Goal: Download file/media

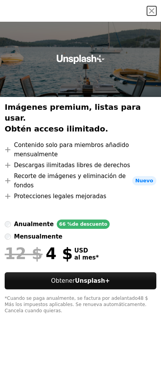
scroll to position [2640, 0]
click at [152, 14] on button "An X shape" at bounding box center [151, 10] width 9 height 9
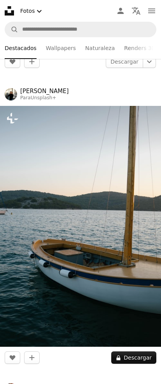
scroll to position [6762, 0]
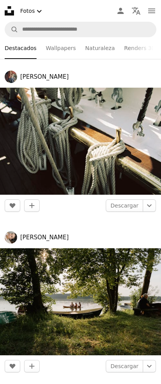
click at [131, 204] on link "Descargar" at bounding box center [124, 206] width 37 height 12
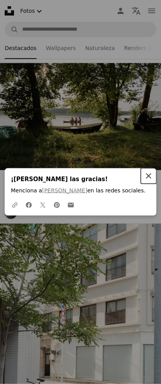
scroll to position [7245, 0]
click at [148, 181] on icon "An X shape" at bounding box center [148, 176] width 9 height 9
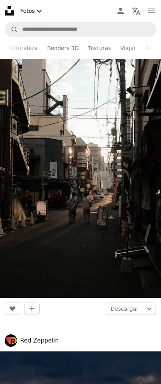
scroll to position [0, 83]
click at [83, 48] on link "Texturas" at bounding box center [93, 48] width 23 height 22
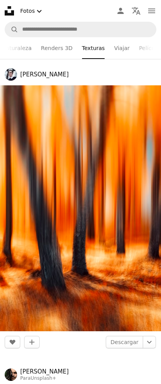
scroll to position [16089, 0]
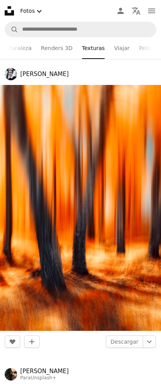
click at [128, 338] on link "Descargar" at bounding box center [124, 342] width 37 height 12
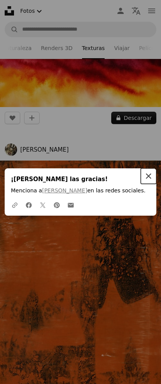
click at [152, 184] on button "An X shape Cerrar" at bounding box center [149, 176] width 16 height 16
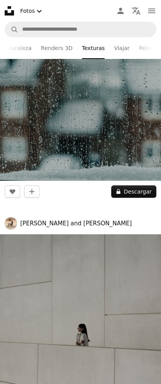
scroll to position [18814, 0]
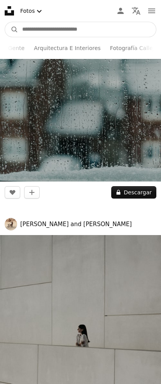
click at [131, 23] on input "Encuentra imágenes en todo el sitio" at bounding box center [86, 29] width 137 height 15
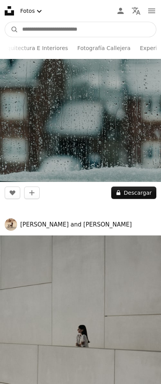
scroll to position [0, 276]
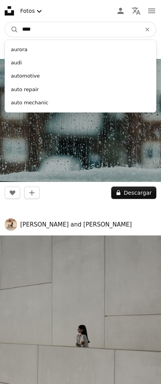
type input "****"
click at [12, 29] on button "A magnifying glass" at bounding box center [11, 29] width 13 height 15
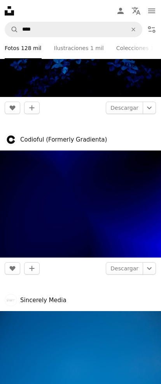
scroll to position [1444, 0]
click at [127, 266] on link "Descargar" at bounding box center [124, 268] width 37 height 12
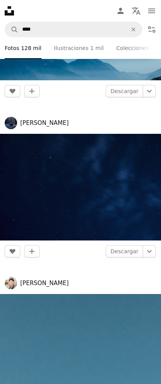
scroll to position [2955, 0]
click at [125, 255] on link "Descargar" at bounding box center [124, 251] width 37 height 12
click at [127, 249] on link "Descargar" at bounding box center [124, 251] width 37 height 12
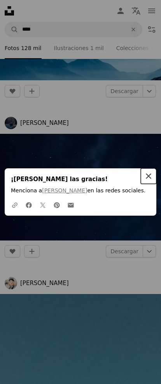
click at [148, 179] on icon "An X shape" at bounding box center [148, 176] width 9 height 9
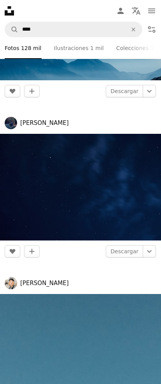
click at [125, 253] on link "Descargar" at bounding box center [124, 251] width 37 height 12
click at [125, 250] on link "Descargar" at bounding box center [124, 251] width 37 height 12
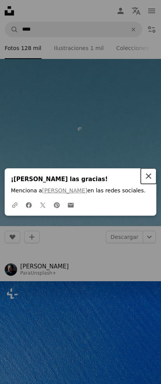
scroll to position [3245, 0]
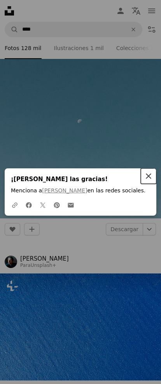
click at [150, 179] on icon "button" at bounding box center [148, 176] width 5 height 5
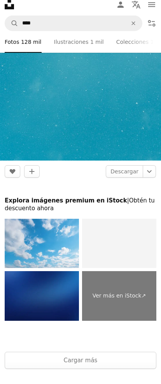
scroll to position [4266, 0]
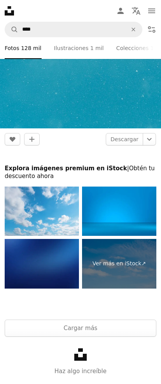
click at [130, 29] on icon "An X shape" at bounding box center [133, 29] width 17 height 6
click at [3, 10] on icon "Unsplash logo Página de inicio de Unsplash" at bounding box center [10, 11] width 16 height 16
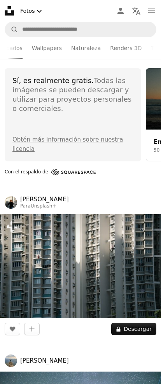
scroll to position [0, 13]
click at [51, 46] on link "Wallpapers" at bounding box center [48, 48] width 30 height 22
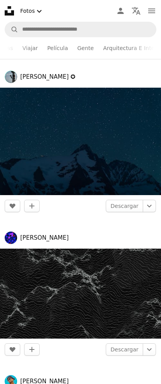
scroll to position [0, 175]
click at [76, 48] on link "Gente" at bounding box center [84, 48] width 16 height 22
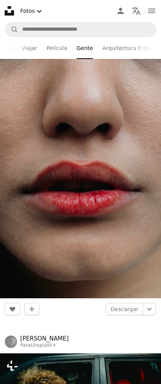
scroll to position [3067, 0]
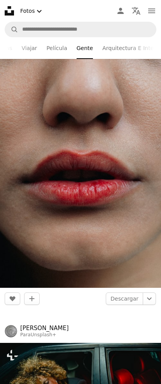
click at [127, 302] on link "Descargar" at bounding box center [124, 299] width 37 height 12
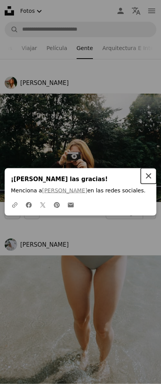
click at [148, 181] on icon "An X shape" at bounding box center [148, 176] width 9 height 9
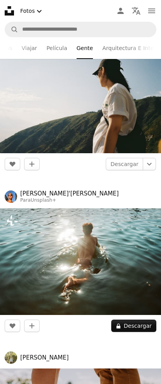
scroll to position [6026, 0]
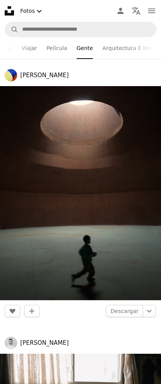
click at [128, 309] on link "Descargar" at bounding box center [124, 311] width 37 height 12
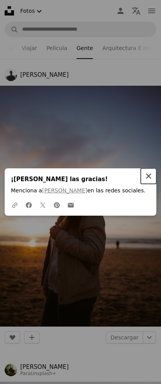
scroll to position [18271, 0]
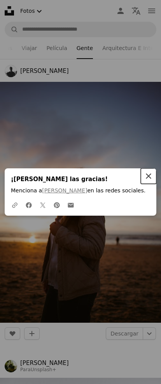
click at [146, 184] on button "An X shape Cerrar" at bounding box center [149, 176] width 16 height 16
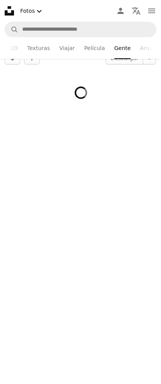
scroll to position [0, 139]
click at [58, 49] on link "Viajar" at bounding box center [66, 48] width 16 height 22
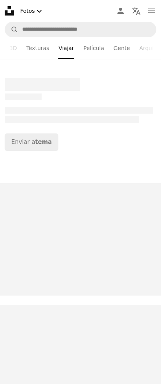
click at [58, 52] on li "Viajar" at bounding box center [66, 48] width 16 height 22
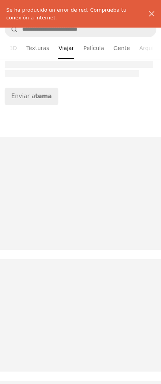
scroll to position [46, 0]
